Goal: Task Accomplishment & Management: Use online tool/utility

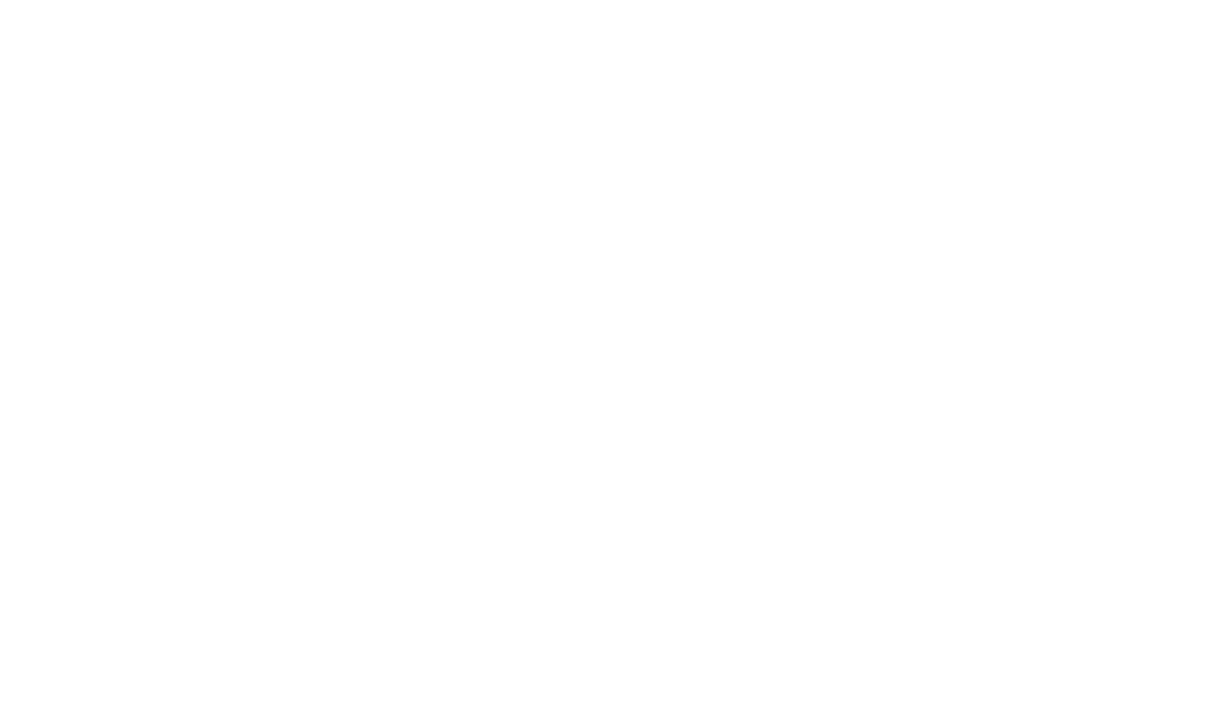
select select "percentage"
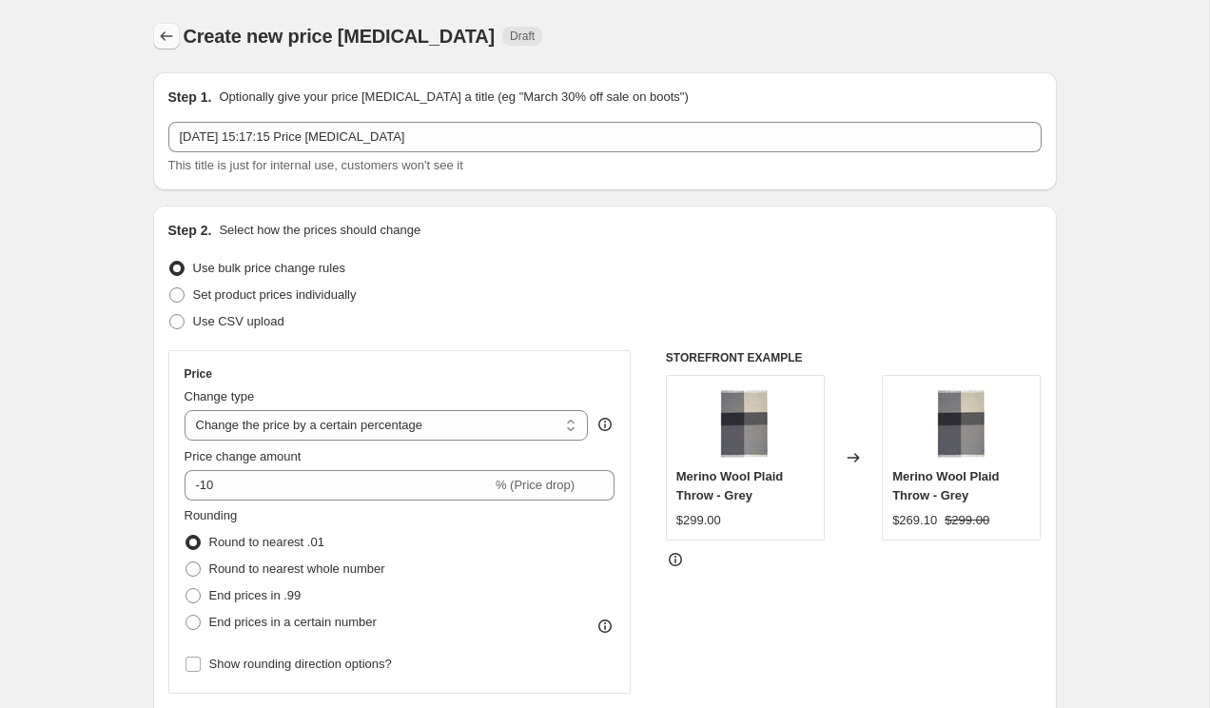
click at [166, 31] on icon "Price change jobs" at bounding box center [166, 36] width 19 height 19
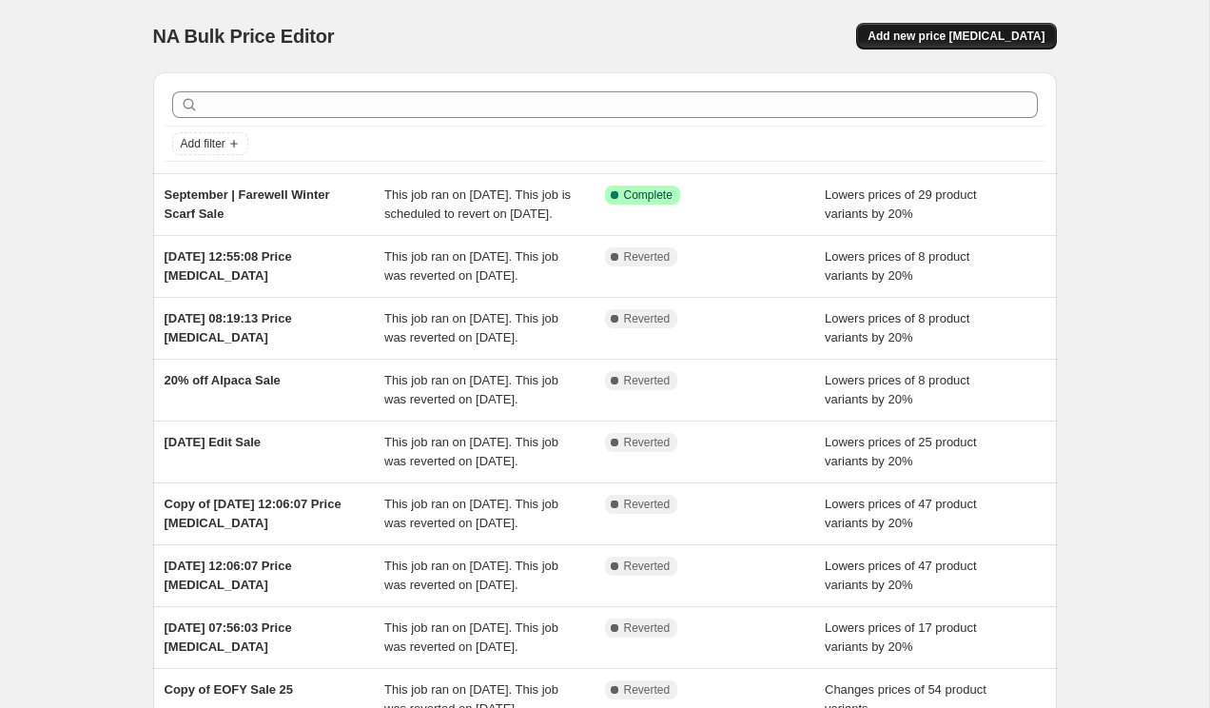
click at [947, 44] on button "Add new price [MEDICAL_DATA]" at bounding box center [956, 36] width 200 height 27
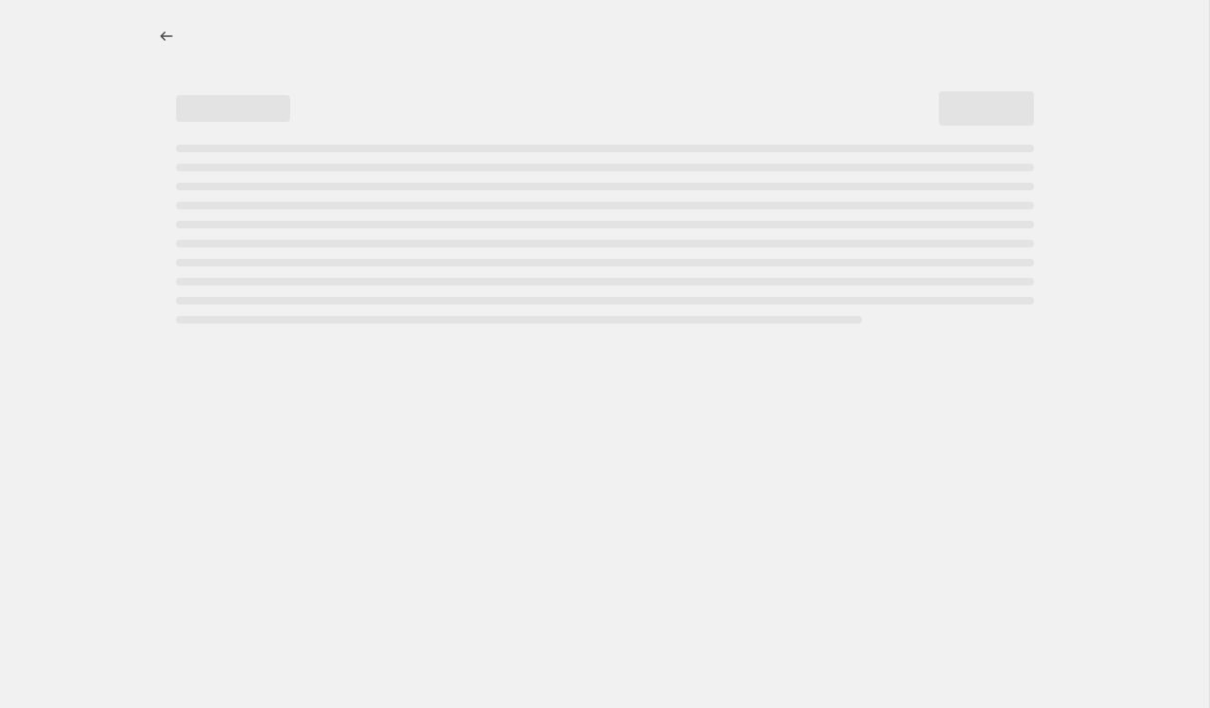
select select "percentage"
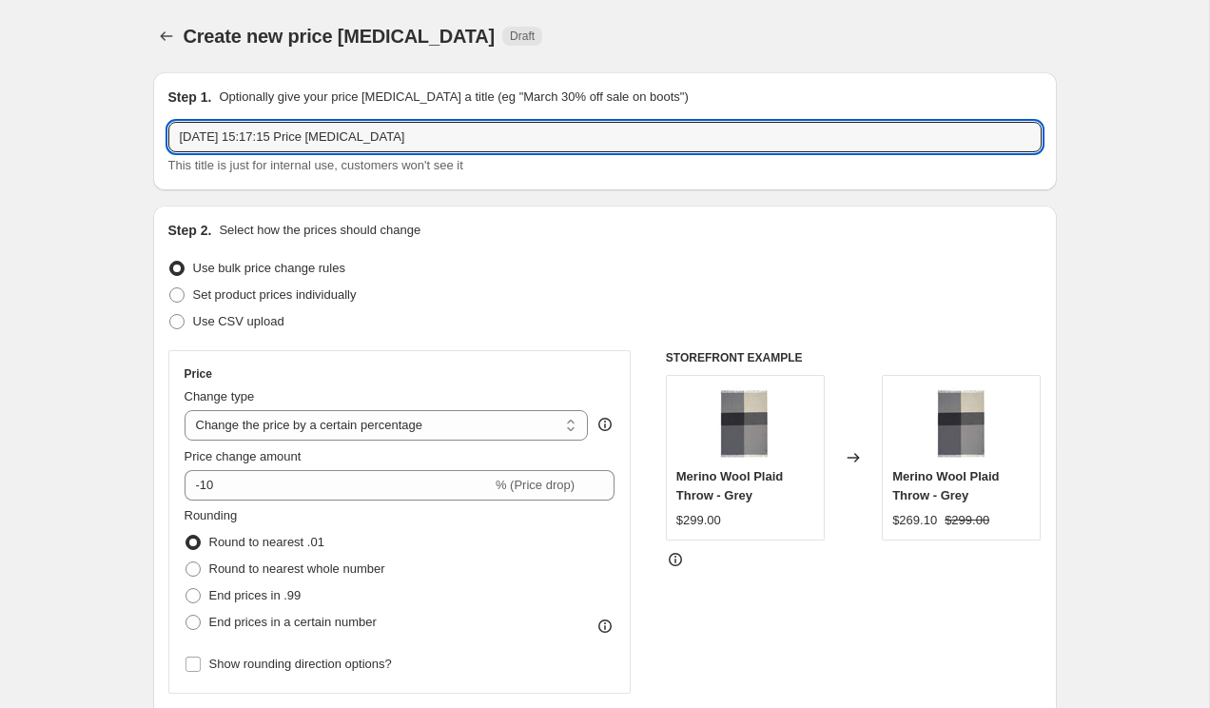
drag, startPoint x: 440, startPoint y: 136, endPoint x: 123, endPoint y: 130, distance: 317.8
type input "F"
type input "20% off blankets flash sale"
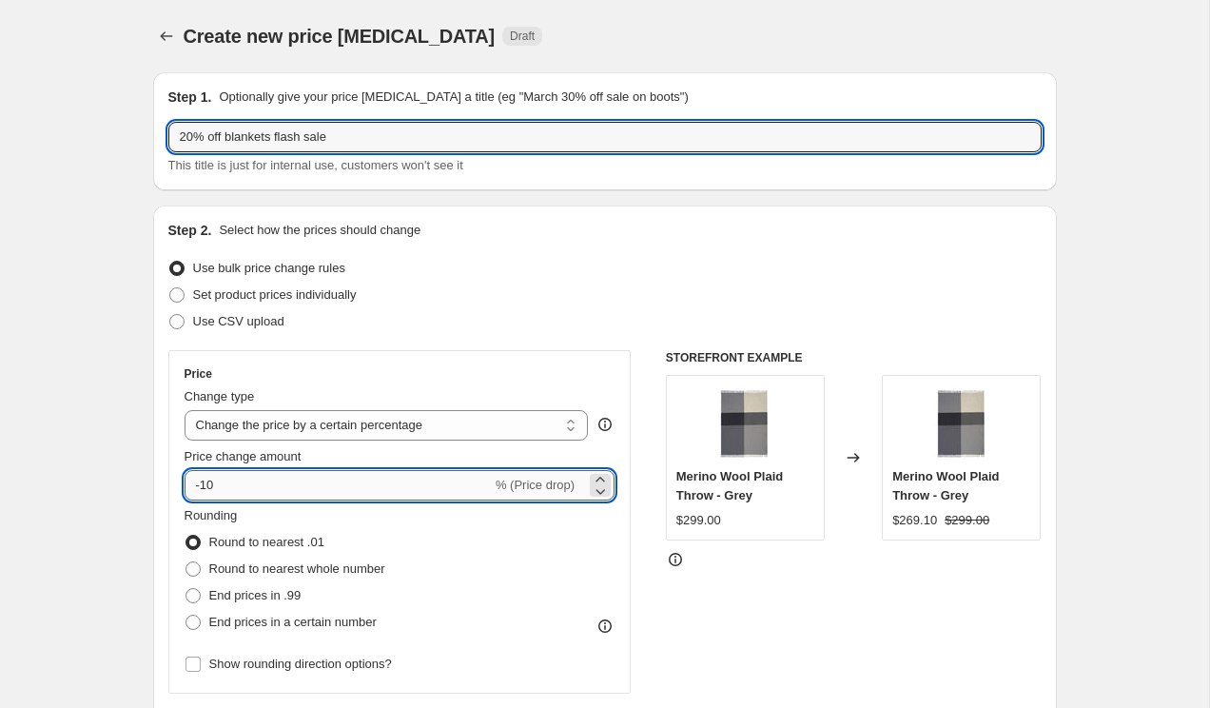
click at [250, 495] on input "-10" at bounding box center [338, 485] width 307 height 30
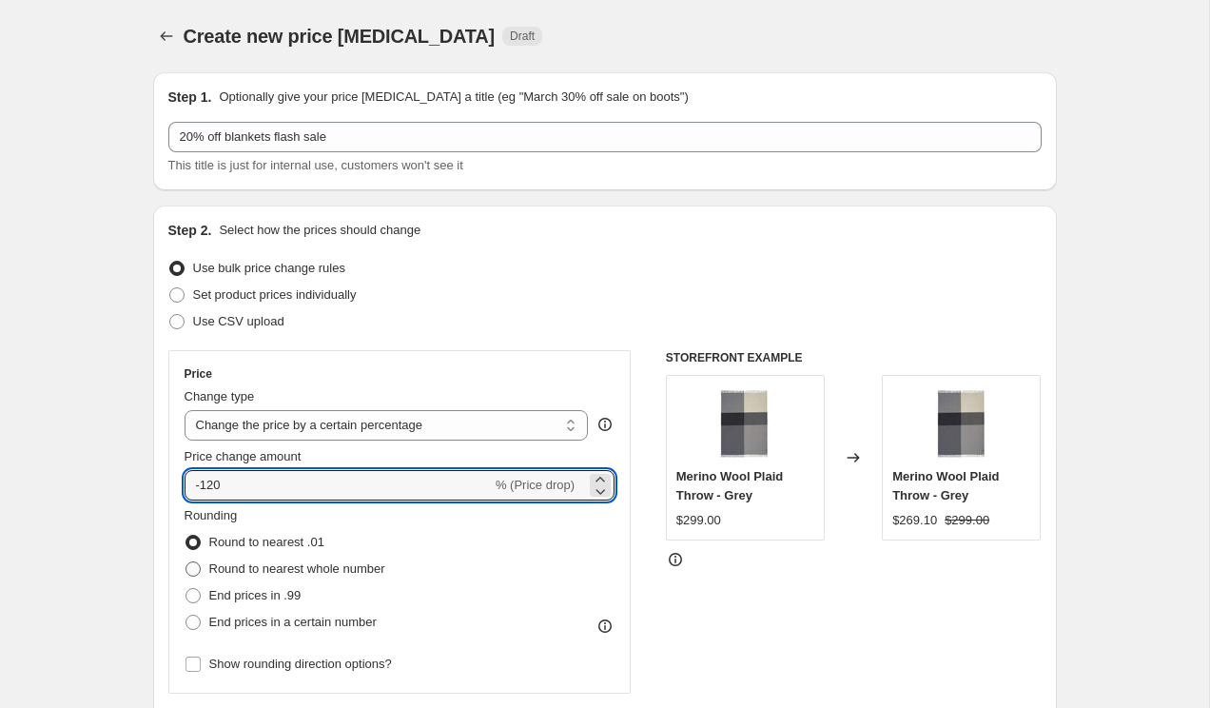
type input "-100"
click at [250, 569] on span "Round to nearest whole number" at bounding box center [297, 568] width 176 height 14
click at [186, 562] on input "Round to nearest whole number" at bounding box center [185, 561] width 1 height 1
radio input "true"
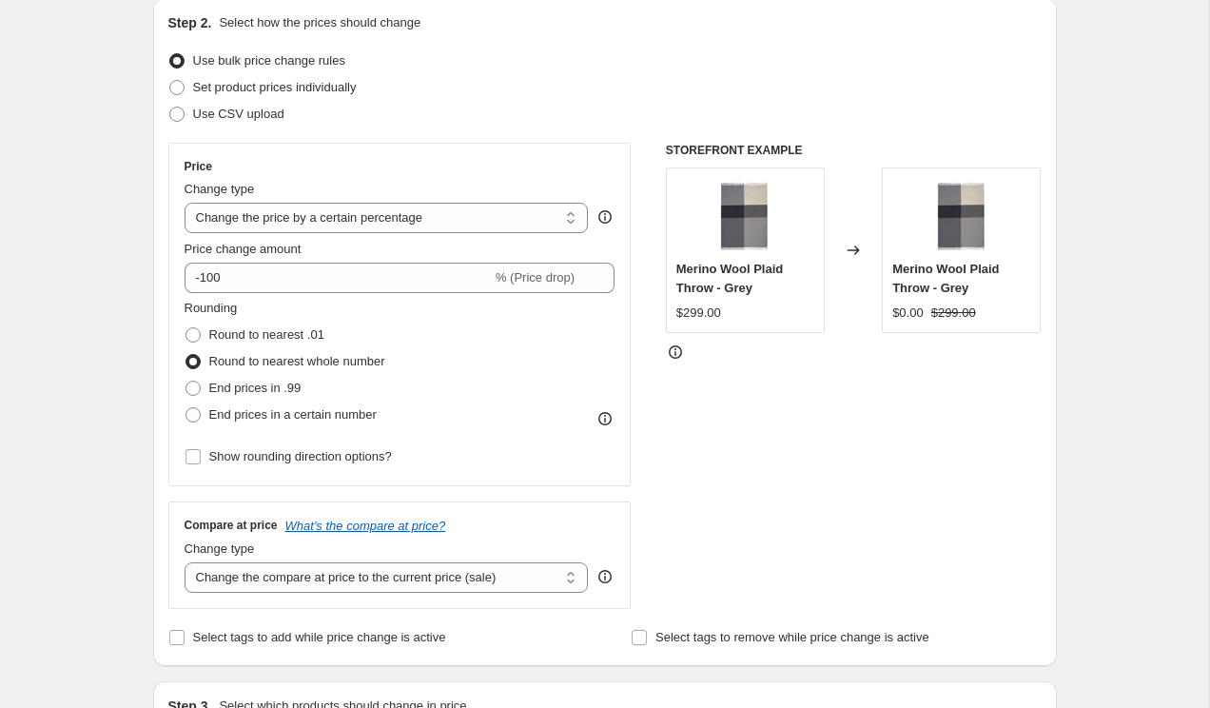
scroll to position [279, 0]
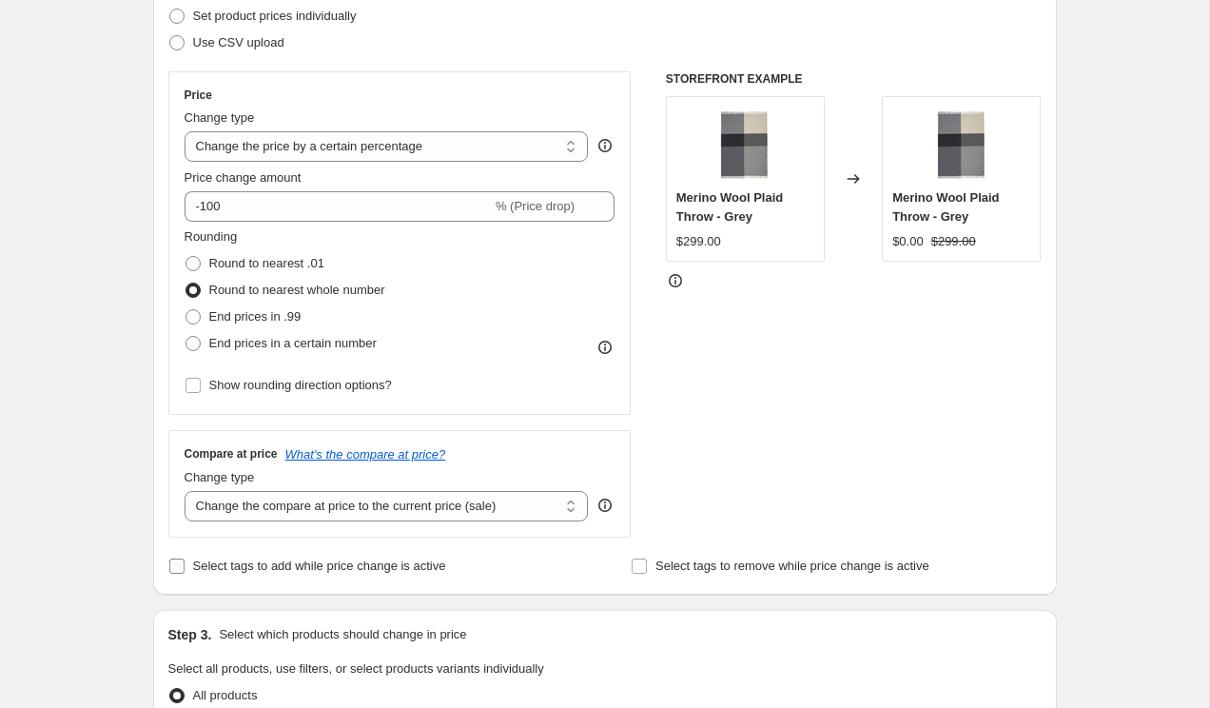
click at [311, 565] on span "Select tags to add while price change is active" at bounding box center [319, 565] width 253 height 14
click at [185, 565] on input "Select tags to add while price change is active" at bounding box center [176, 565] width 15 height 15
checkbox input "true"
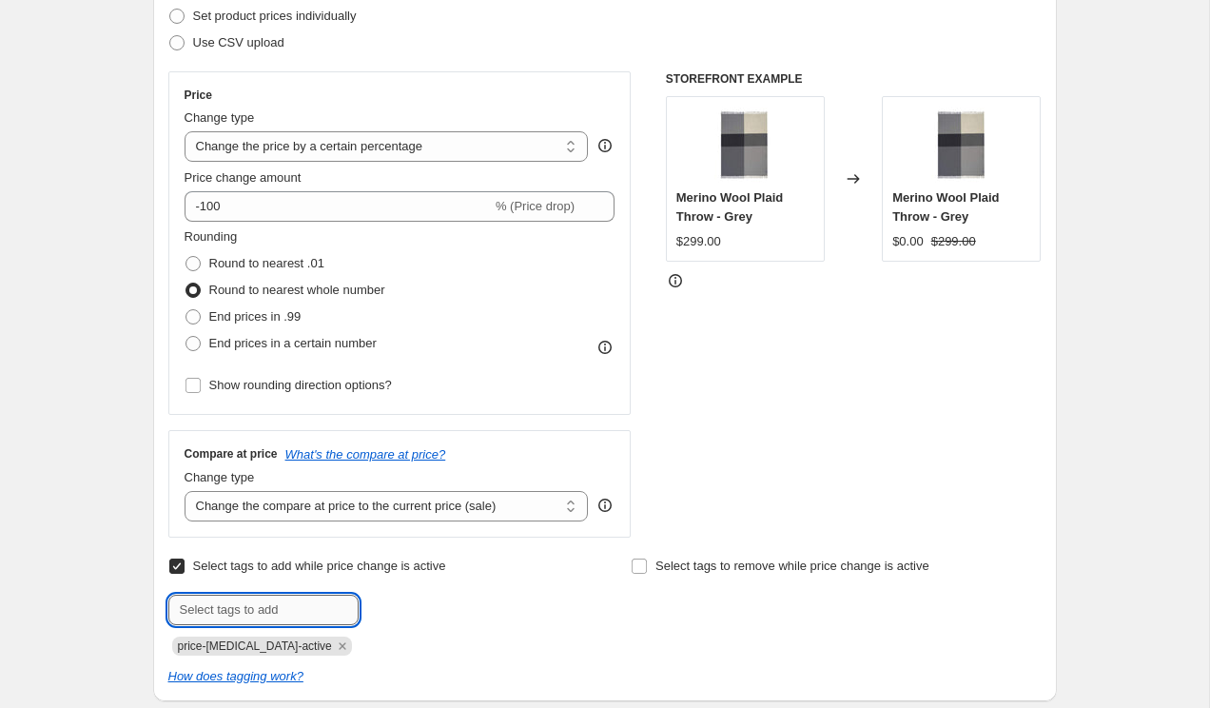
click at [273, 610] on input "text" at bounding box center [263, 610] width 190 height 30
type input "on sale"
click at [410, 607] on span "on sale" at bounding box center [419, 607] width 39 height 13
click at [293, 606] on input "text" at bounding box center [263, 610] width 190 height 30
type input "sale"
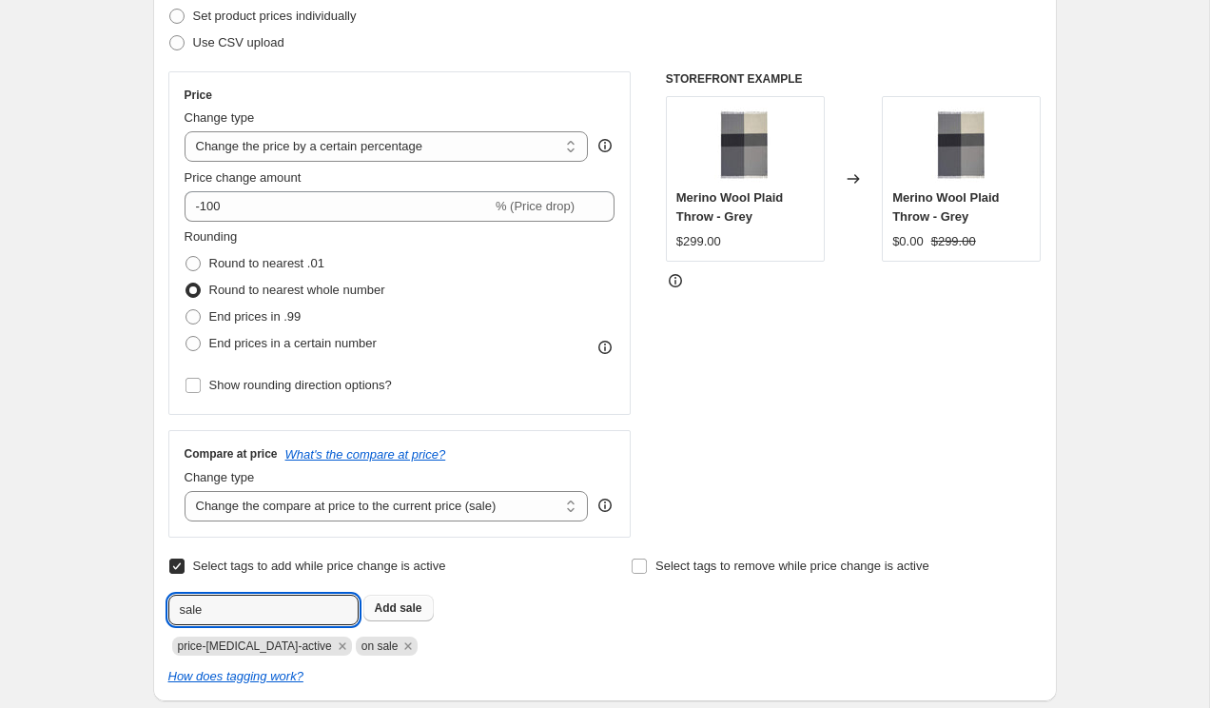
click at [404, 598] on button "Add sale" at bounding box center [398, 608] width 70 height 27
click at [637, 568] on input "Select tags to remove while price change is active" at bounding box center [639, 565] width 15 height 15
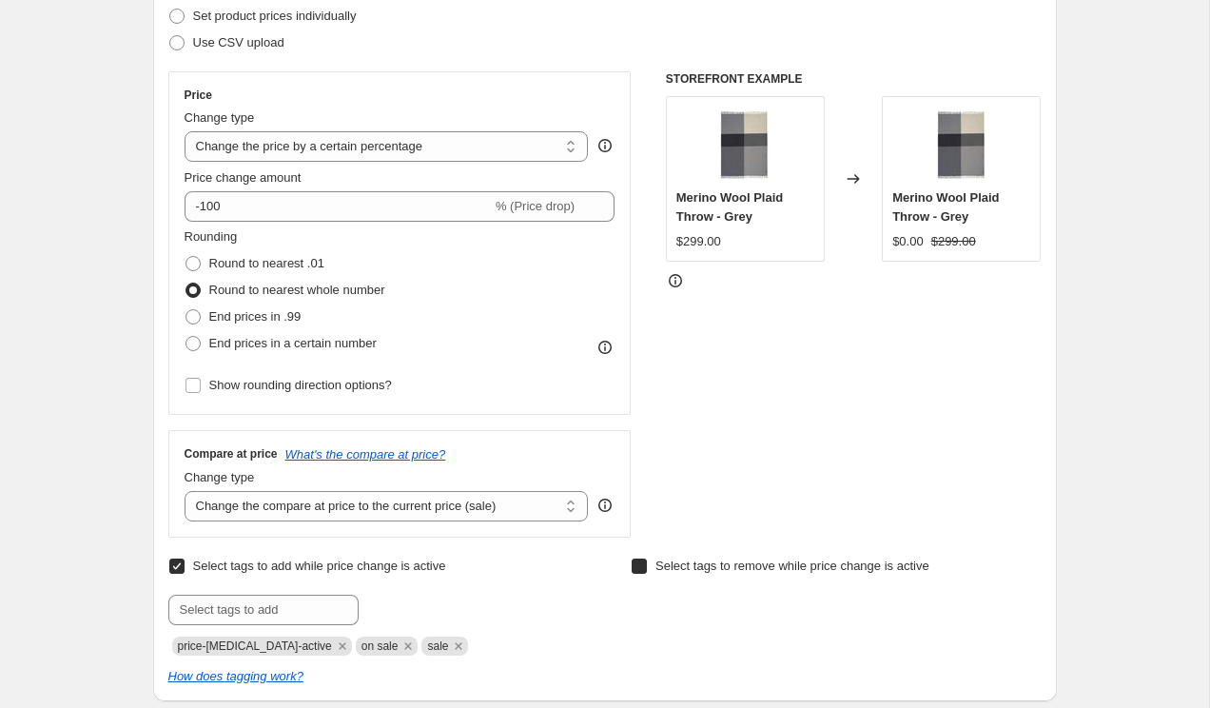
checkbox input "true"
click at [690, 614] on input "text" at bounding box center [726, 610] width 190 height 30
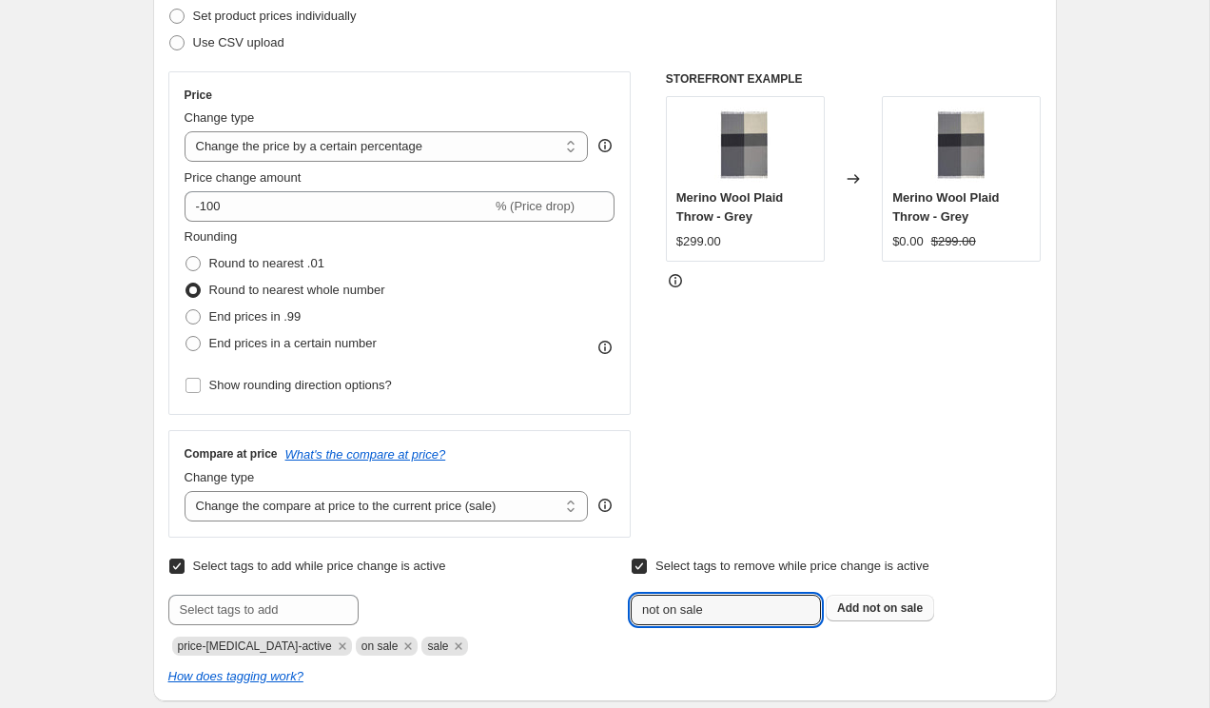
type input "not on sale"
click at [872, 596] on button "Add not on sale" at bounding box center [880, 608] width 108 height 27
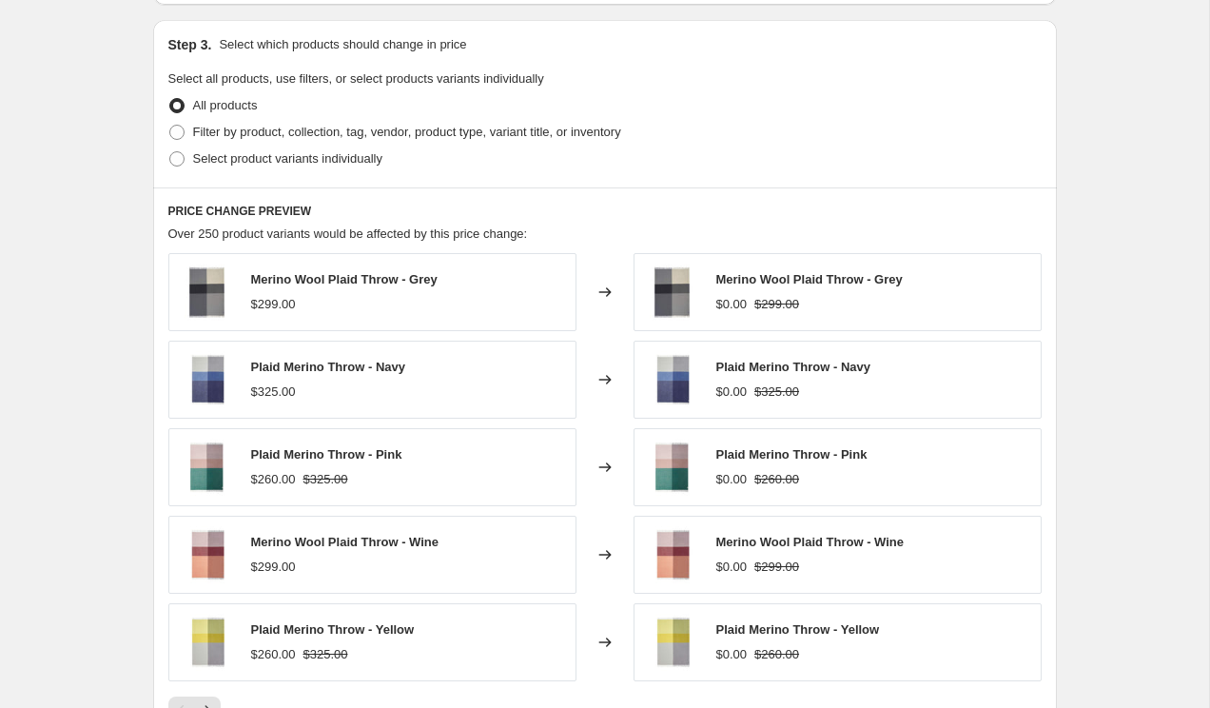
scroll to position [966, 0]
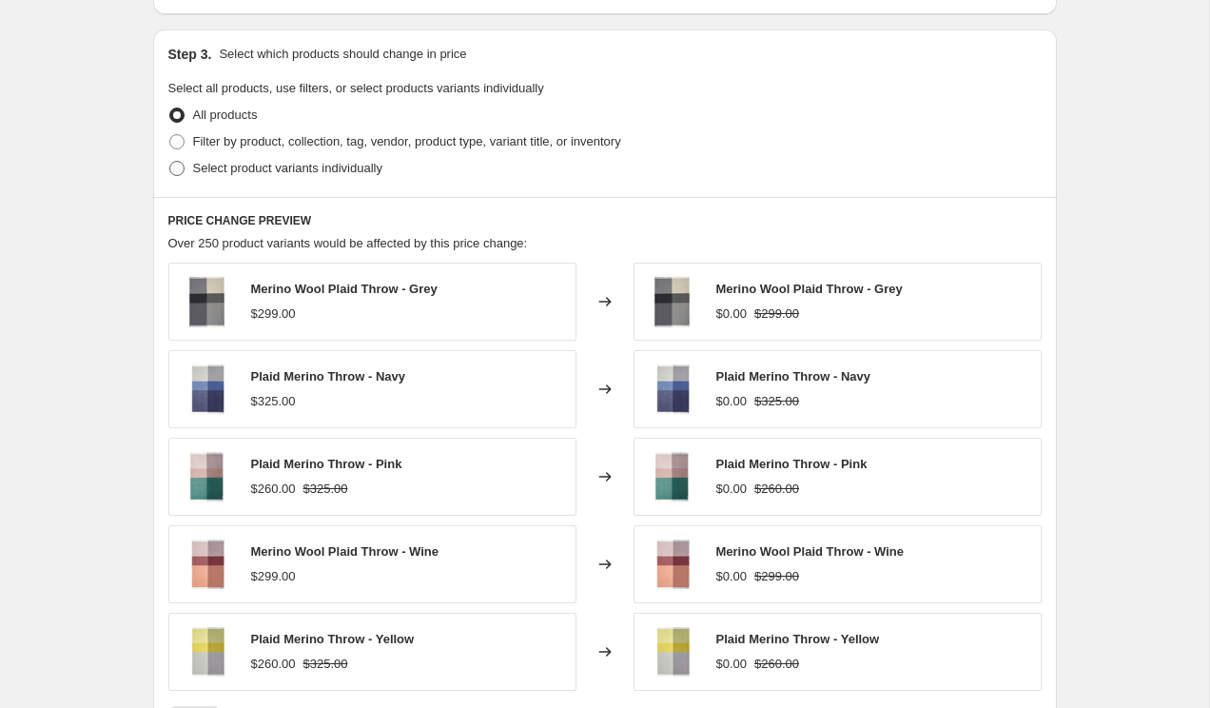
click at [263, 171] on span "Select product variants individually" at bounding box center [287, 168] width 189 height 14
click at [170, 162] on input "Select product variants individually" at bounding box center [169, 161] width 1 height 1
radio input "true"
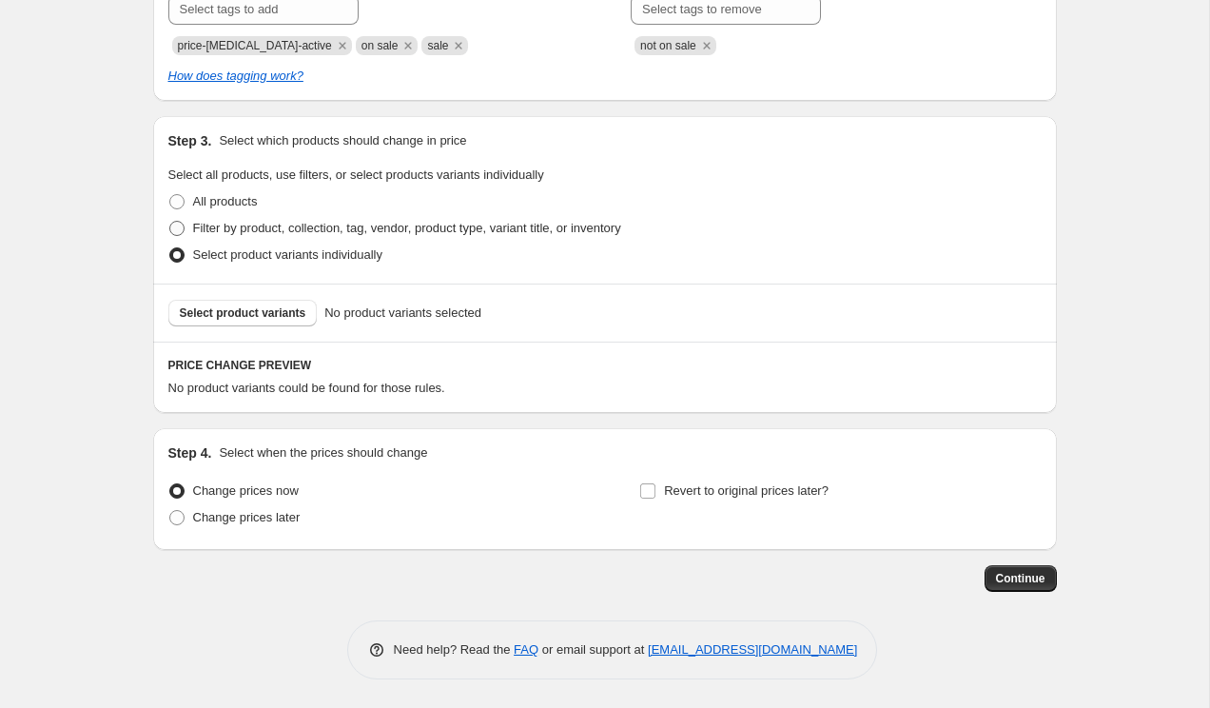
scroll to position [879, 0]
click at [282, 314] on span "Select product variants" at bounding box center [243, 312] width 127 height 15
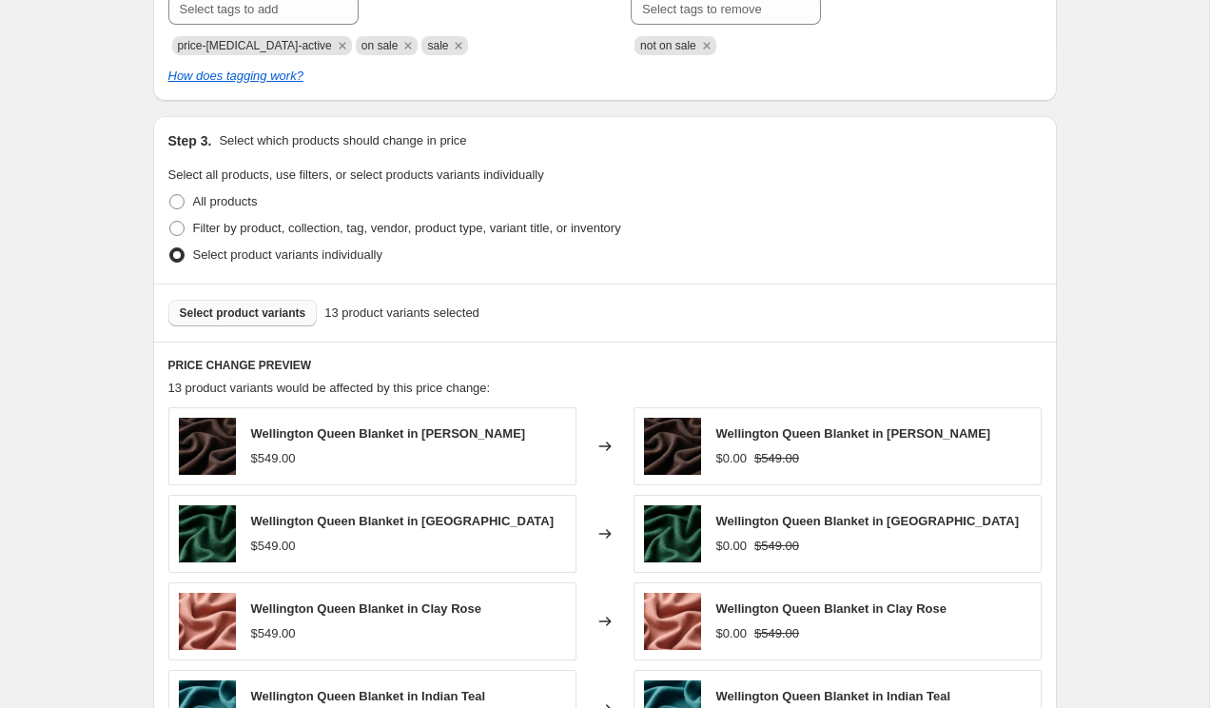
click at [240, 311] on span "Select product variants" at bounding box center [243, 312] width 127 height 15
click at [263, 318] on span "Select product variants" at bounding box center [243, 312] width 127 height 15
click at [231, 312] on span "Select product variants" at bounding box center [243, 312] width 127 height 15
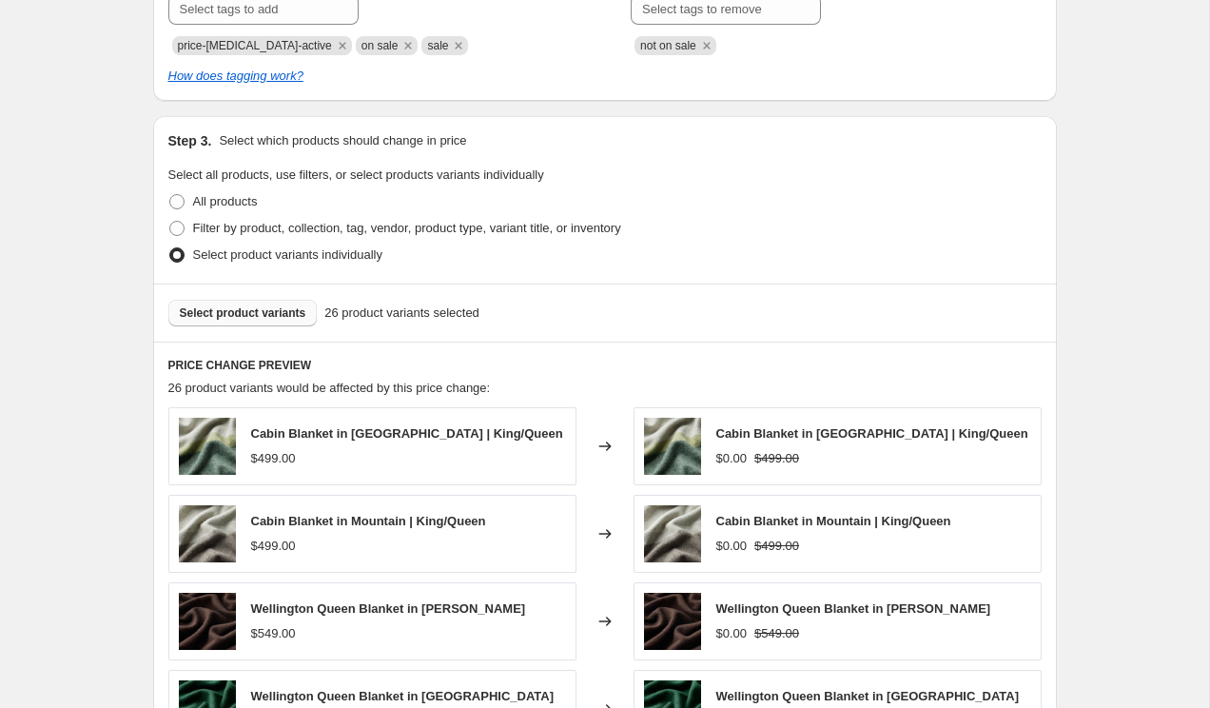
click at [230, 312] on span "Select product variants" at bounding box center [243, 312] width 127 height 15
click at [252, 307] on span "Select product variants" at bounding box center [243, 312] width 127 height 15
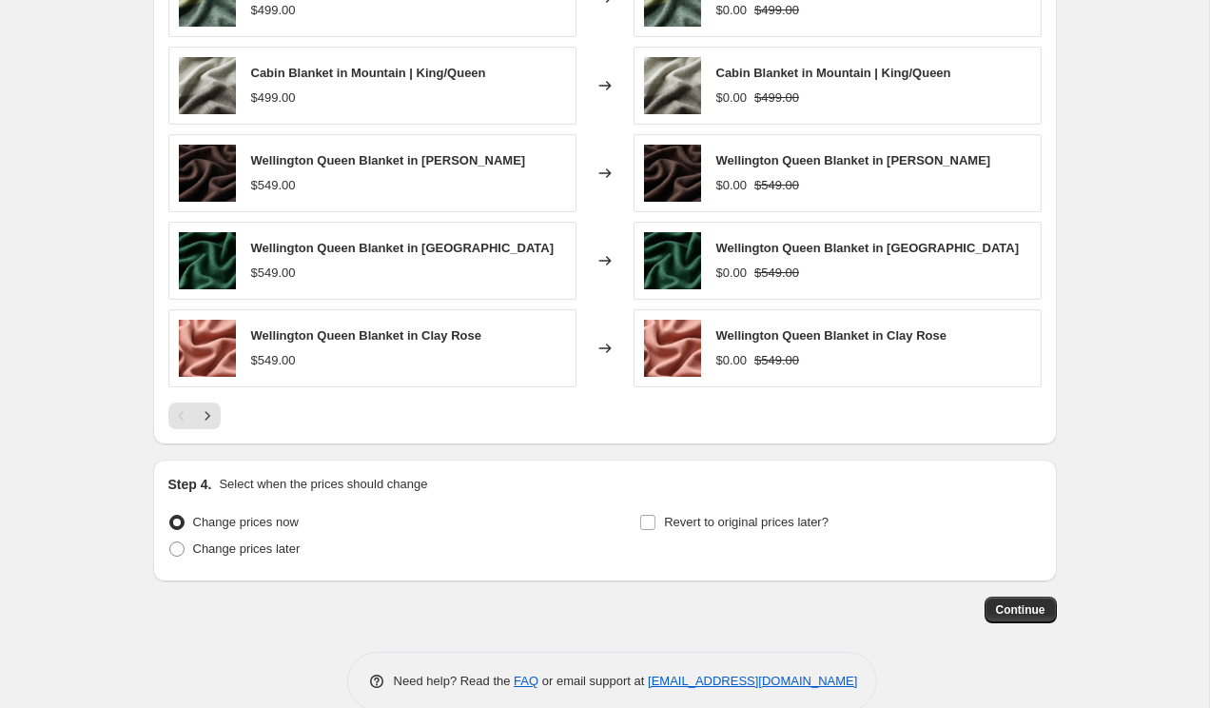
scroll to position [1358, 0]
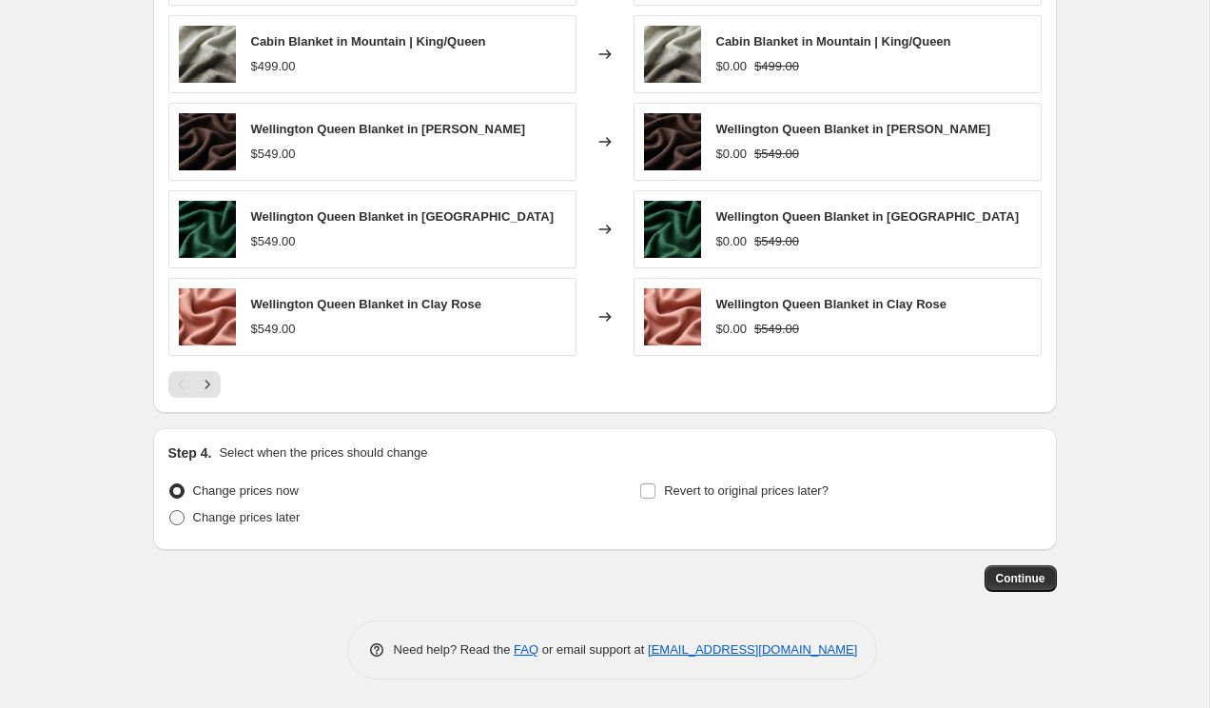
click at [243, 522] on span "Change prices later" at bounding box center [246, 517] width 107 height 14
click at [170, 511] on input "Change prices later" at bounding box center [169, 510] width 1 height 1
radio input "true"
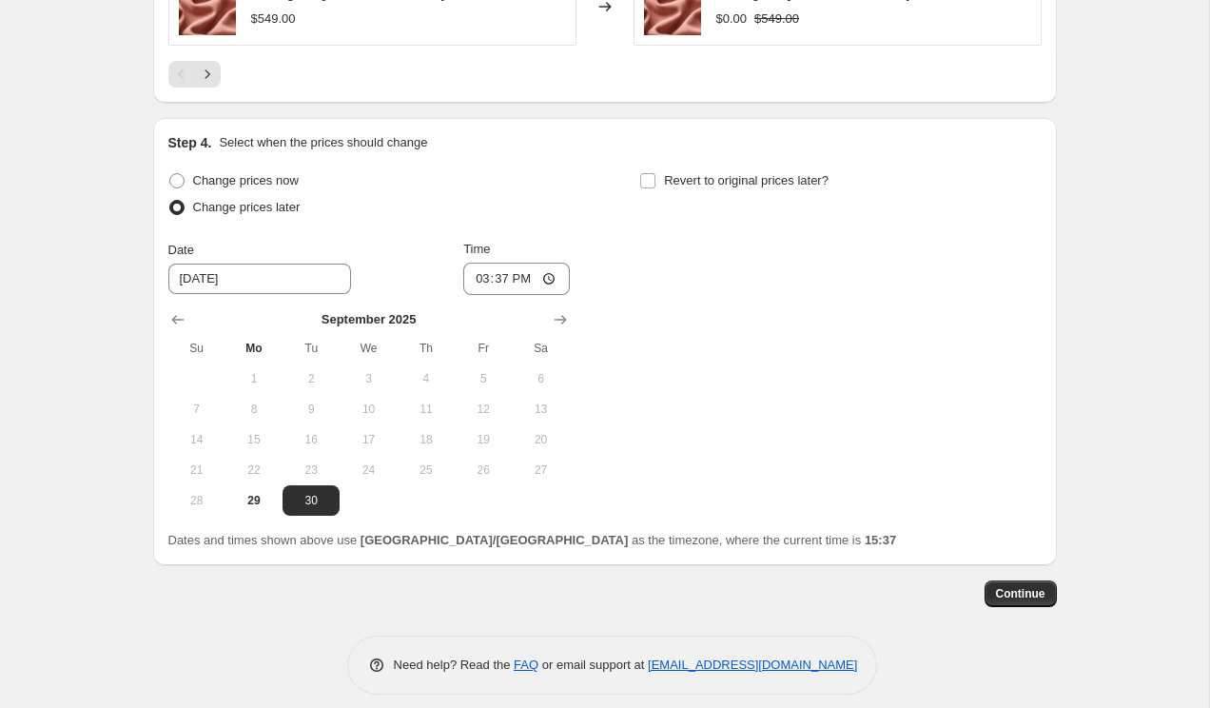
scroll to position [1684, 0]
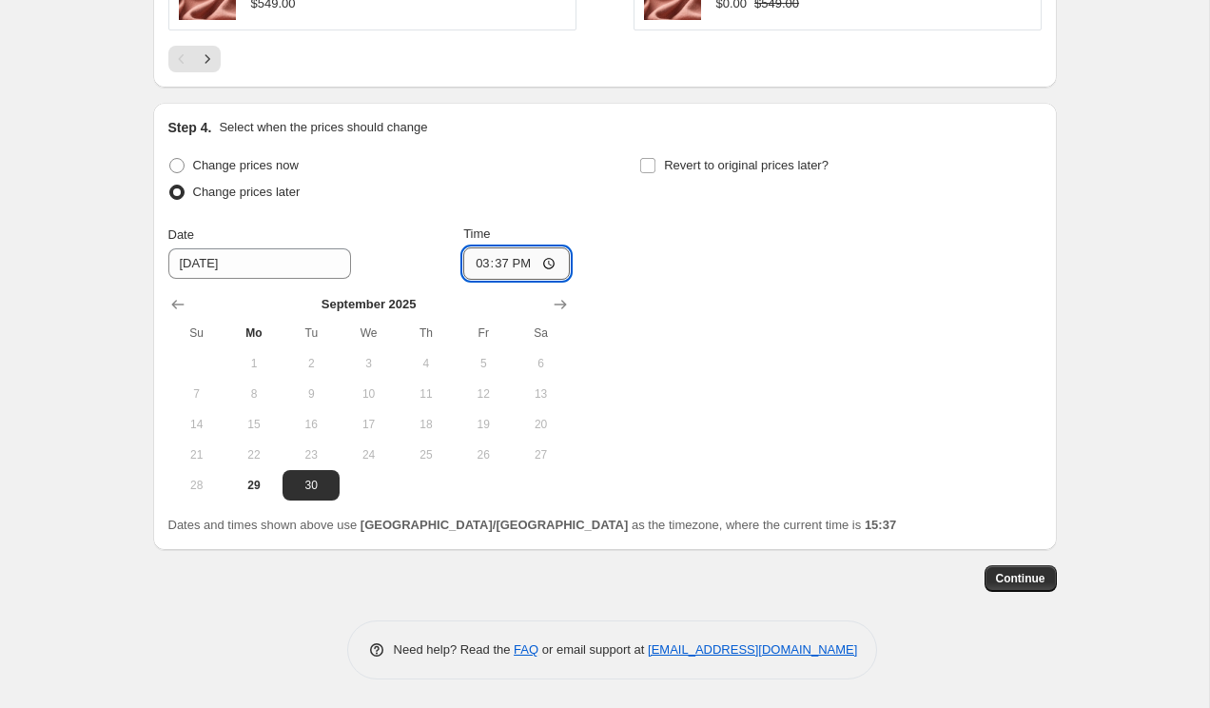
click at [481, 260] on input "15:37" at bounding box center [516, 263] width 107 height 32
type input "19:00"
click at [267, 488] on span "29" at bounding box center [254, 485] width 42 height 15
type input "[DATE]"
click at [653, 166] on input "Revert to original prices later?" at bounding box center [647, 165] width 15 height 15
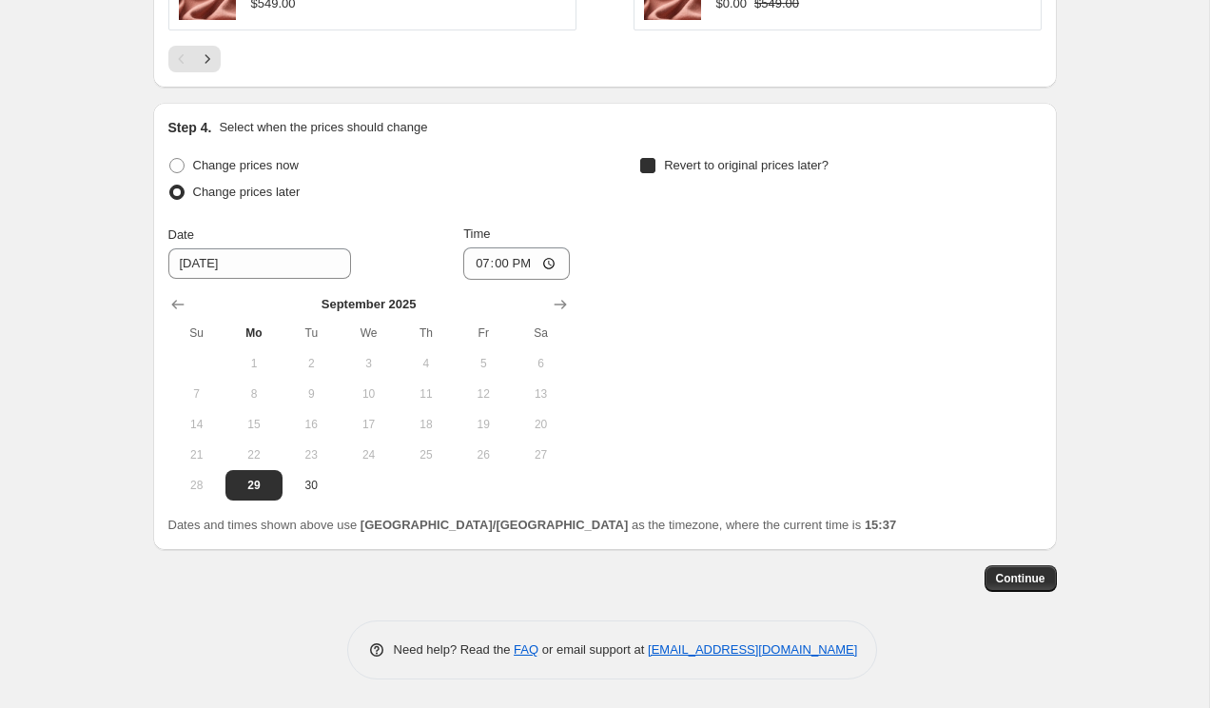
checkbox input "true"
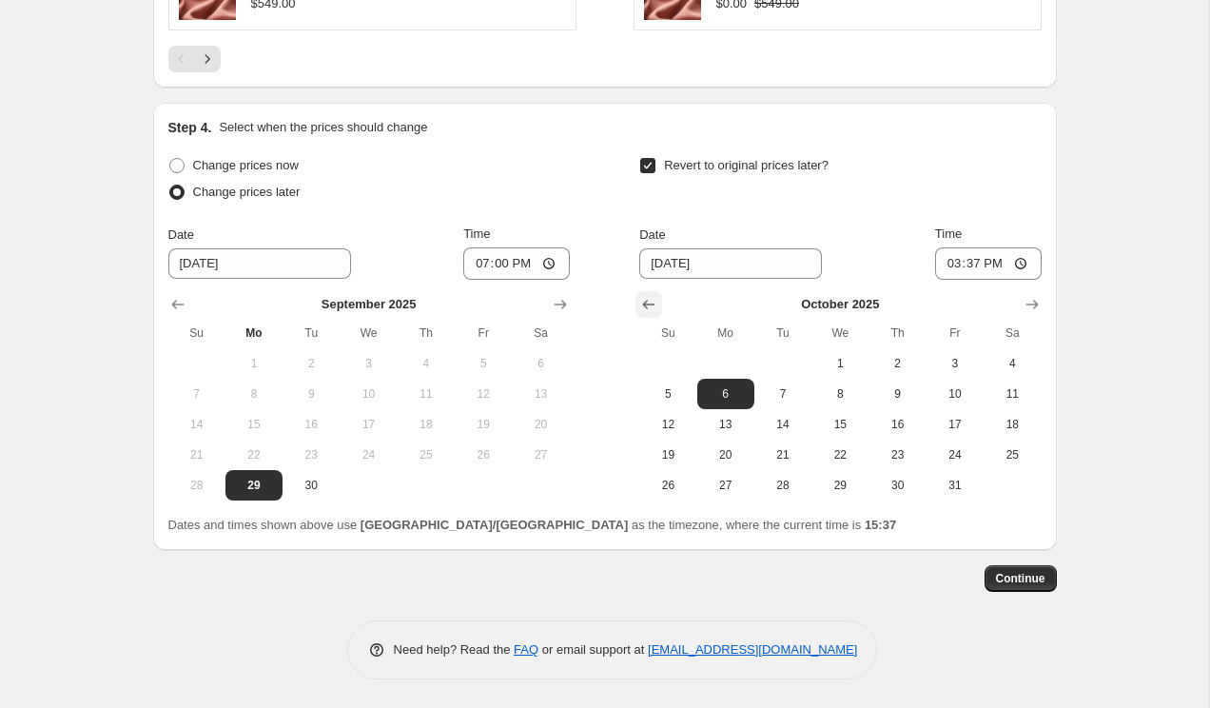
click at [653, 293] on button "Show previous month, September 2025" at bounding box center [648, 304] width 27 height 27
click at [1038, 302] on icon "Show next month, October 2025" at bounding box center [1032, 304] width 19 height 19
click at [852, 360] on span "1" at bounding box center [840, 363] width 42 height 15
type input "[DATE]"
click at [953, 263] on input "15:37" at bounding box center [988, 263] width 107 height 32
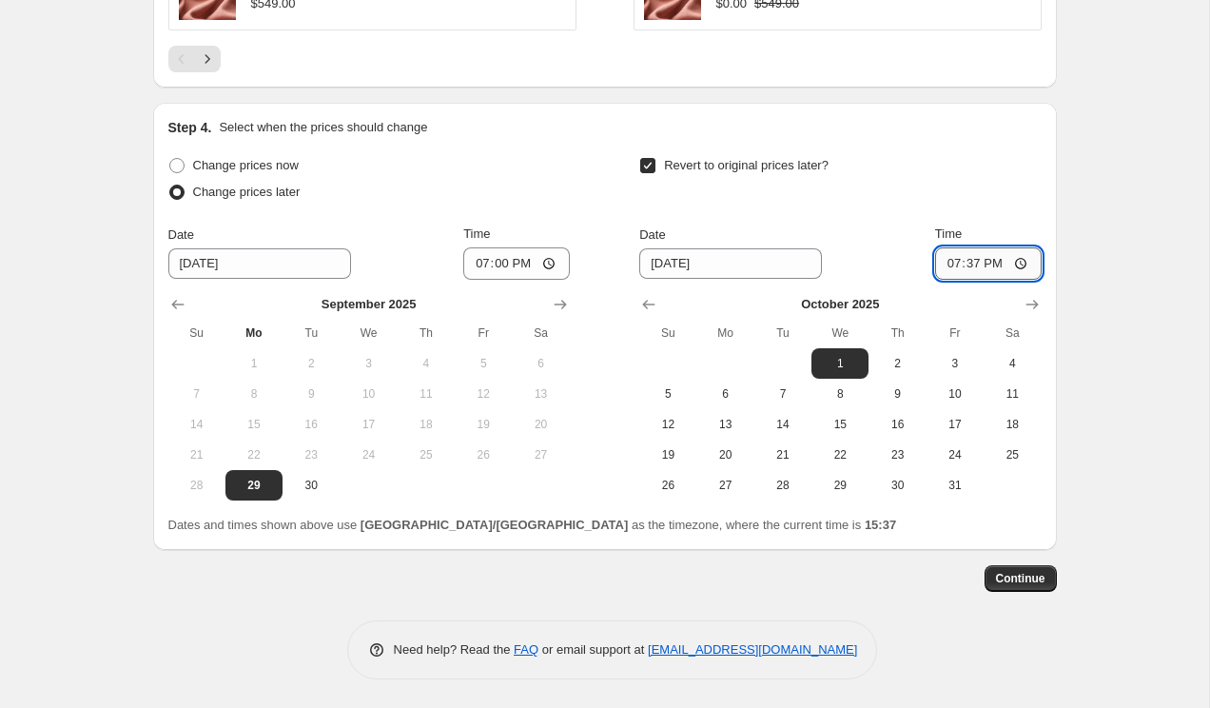
type input "19:00"
click at [1016, 575] on span "Continue" at bounding box center [1020, 578] width 49 height 15
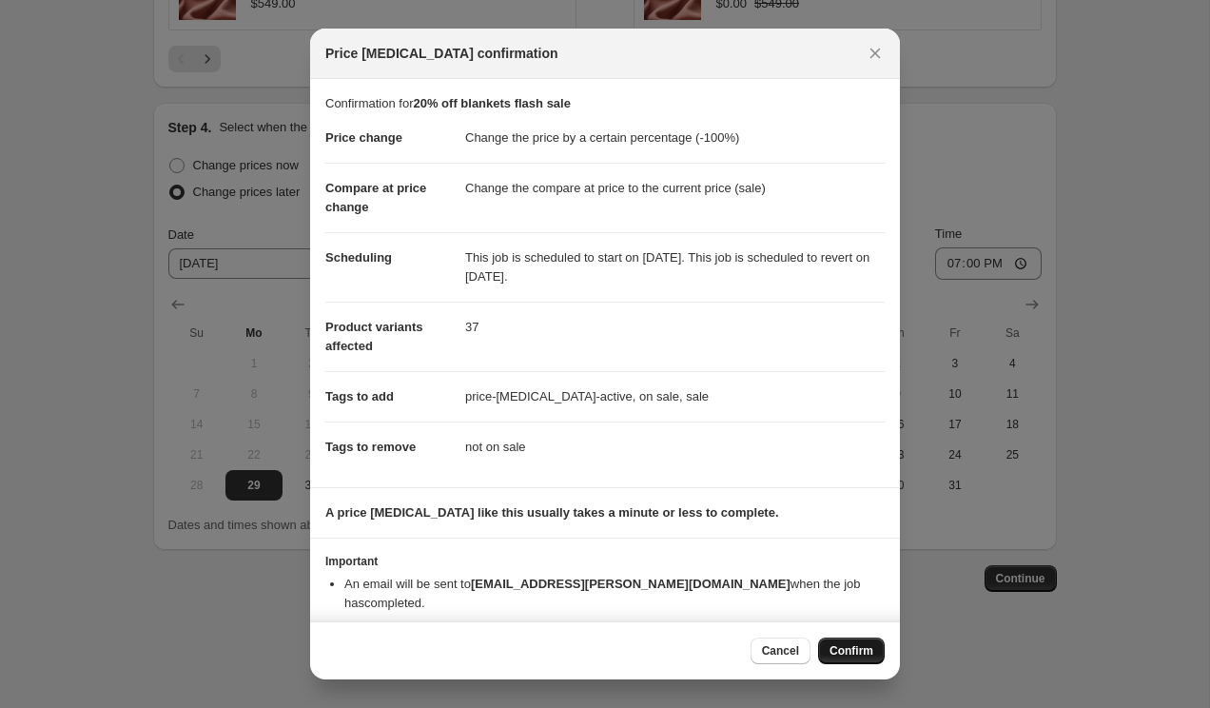
click at [870, 649] on span "Confirm" at bounding box center [851, 650] width 44 height 15
